Goal: Task Accomplishment & Management: Complete application form

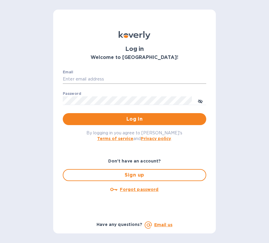
scroll to position [7299, 0]
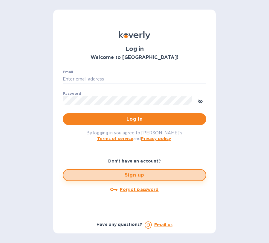
click at [132, 178] on span "Sign up" at bounding box center [134, 174] width 133 height 7
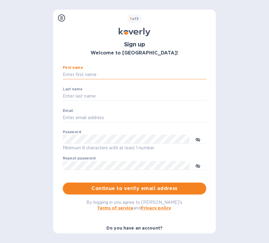
click at [85, 75] on input "First name" at bounding box center [135, 74] width 144 height 9
type input "[PERSON_NAME]"
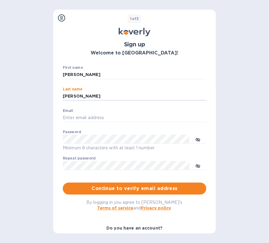
type input "[PERSON_NAME]"
type input "[EMAIL_ADDRESS][DOMAIN_NAME]"
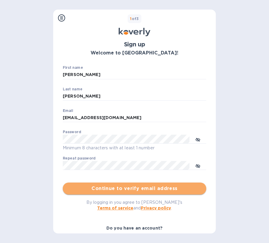
click at [136, 190] on span "Continue to verify email address" at bounding box center [135, 188] width 134 height 7
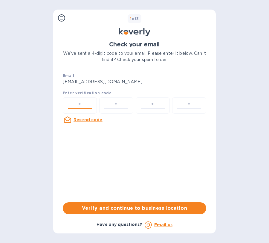
click at [84, 111] on input "number" at bounding box center [80, 105] width 29 height 11
type input "9"
type input "3"
type input "1"
type input "6"
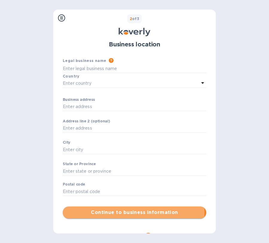
click at [121, 216] on span "Continue to business information" at bounding box center [135, 212] width 134 height 7
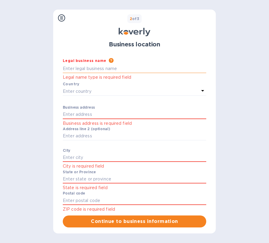
click at [105, 71] on input "Full Page" at bounding box center [135, 68] width 144 height 9
type input "BWC Investments LLC"
click at [95, 93] on div "Enter country" at bounding box center [131, 91] width 136 height 8
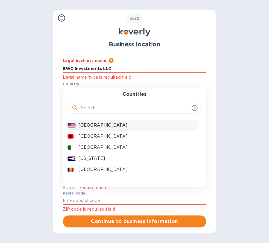
click at [96, 125] on p "[GEOGRAPHIC_DATA]" at bounding box center [138, 125] width 118 height 6
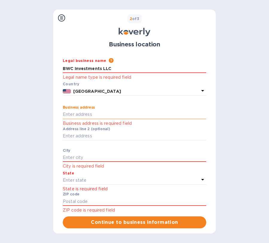
click at [86, 118] on input "Full Page" at bounding box center [135, 114] width 144 height 9
type input "[STREET_ADDRESS]"
click at [92, 147] on p "​" at bounding box center [135, 144] width 144 height 7
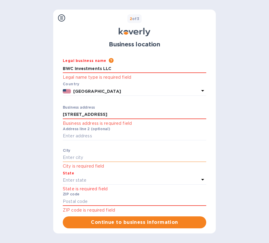
click at [86, 158] on input "Full Page" at bounding box center [135, 157] width 144 height 9
type input "[GEOGRAPHIC_DATA]"
click at [87, 184] on div "Enter state" at bounding box center [131, 180] width 136 height 8
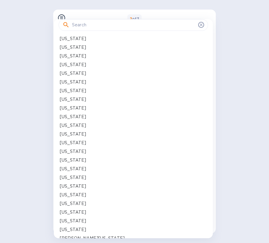
scroll to position [30, 0]
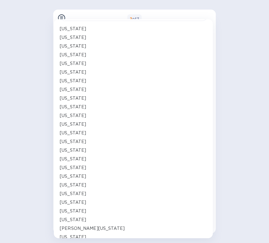
click at [65, 212] on p "[US_STATE]" at bounding box center [73, 211] width 26 height 6
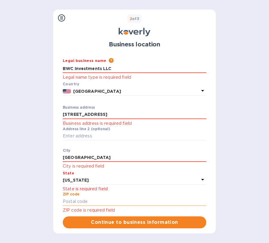
click at [78, 203] on input "Full Page" at bounding box center [135, 201] width 144 height 9
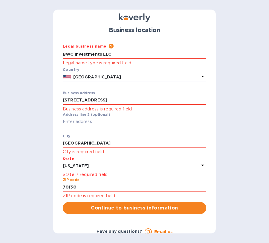
scroll to position [26, 0]
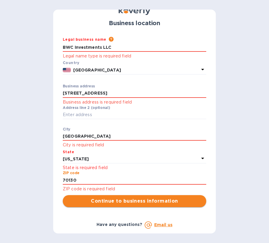
type input "70130"
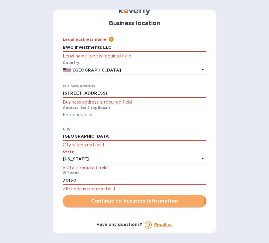
click at [117, 200] on span "Continue to business information" at bounding box center [135, 200] width 134 height 7
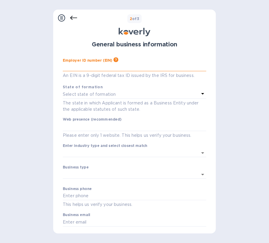
click at [73, 65] on input "text" at bounding box center [135, 66] width 144 height 9
type input "***62"
click at [113, 97] on p "Select state of formation" at bounding box center [89, 94] width 53 height 6
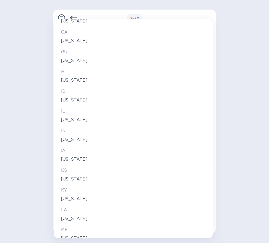
scroll to position [269, 0]
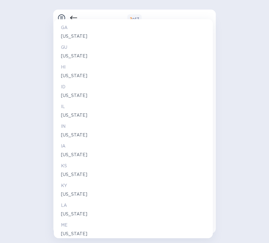
click at [68, 214] on p "[US_STATE]" at bounding box center [133, 214] width 145 height 6
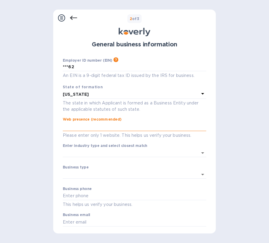
click at [74, 126] on input "text" at bounding box center [135, 126] width 144 height 9
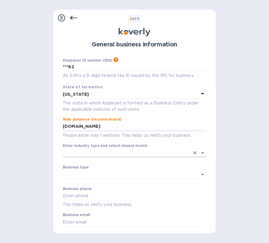
type input "[DOMAIN_NAME]"
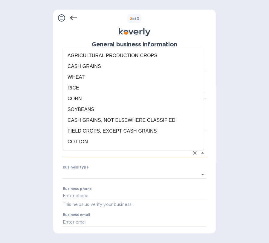
click at [105, 153] on input "Enter industry type and select closest match" at bounding box center [126, 152] width 127 height 9
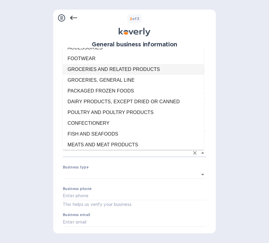
scroll to position [12501, 0]
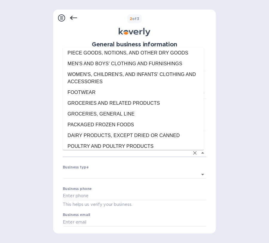
type input "PRINTING AND WRITING PAPER"
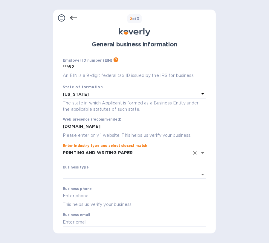
click at [193, 155] on icon "Clear" at bounding box center [195, 153] width 4 height 4
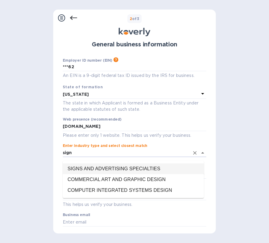
click at [102, 168] on li "SIGNS AND ADVERTISING SPECIALTIES" at bounding box center [133, 168] width 141 height 11
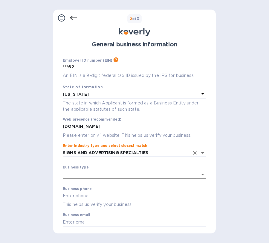
type input "SIGNS AND ADVERTISING SPECIALTIES"
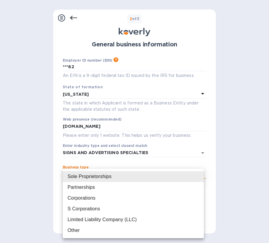
click at [91, 179] on body "Sign up with Koverly Steps Koverly account Business information Secure your acc…" at bounding box center [134, 121] width 269 height 243
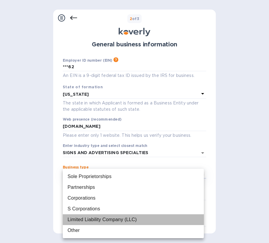
click at [84, 218] on div "Limited Liability Company (LLC)" at bounding box center [102, 219] width 69 height 7
type input "Limited Liability Company (LLC)"
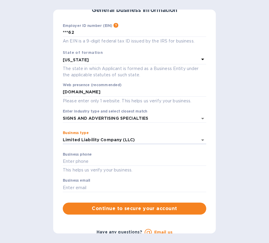
scroll to position [44, 0]
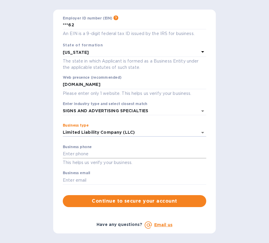
click at [88, 152] on input "text" at bounding box center [135, 154] width 144 height 9
type input "5045869812"
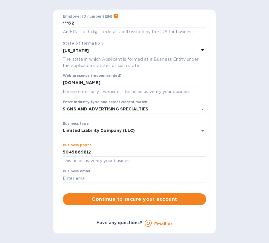
type input "[EMAIL_ADDRESS][DOMAIN_NAME]"
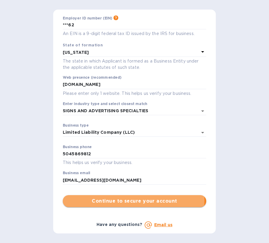
click at [117, 200] on span "Continue to secure your account" at bounding box center [135, 200] width 134 height 7
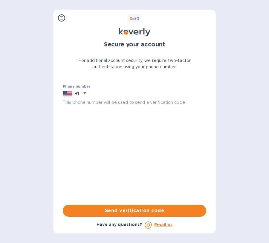
click at [98, 86] on div "Phone number +1 This phone number will be used to send a verification code" at bounding box center [135, 95] width 144 height 22
click at [95, 92] on input "text" at bounding box center [148, 93] width 118 height 9
type input "5042596497"
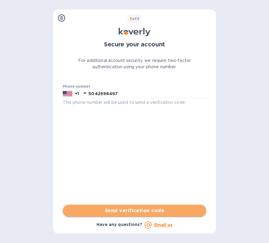
click at [122, 210] on span "Send verification code" at bounding box center [135, 210] width 134 height 7
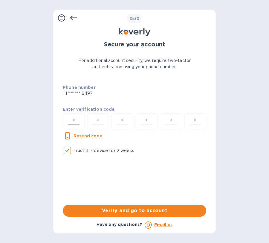
click at [72, 123] on input "number" at bounding box center [74, 121] width 16 height 11
type input "5"
type input "2"
type input "5"
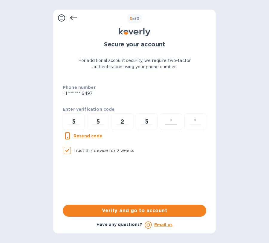
type input "3"
type input "2"
